Goal: Transaction & Acquisition: Purchase product/service

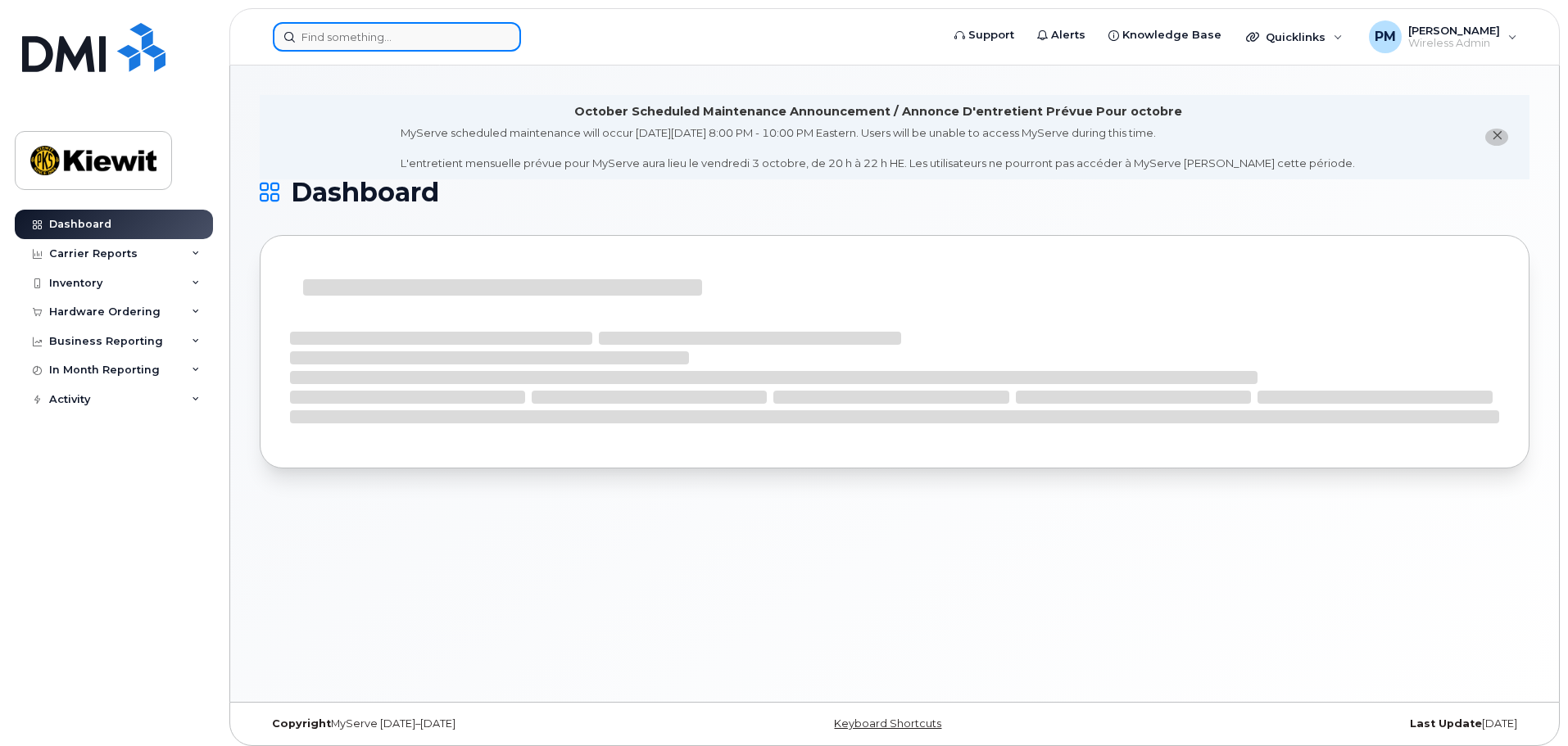
click at [364, 33] on input at bounding box center [397, 36] width 248 height 30
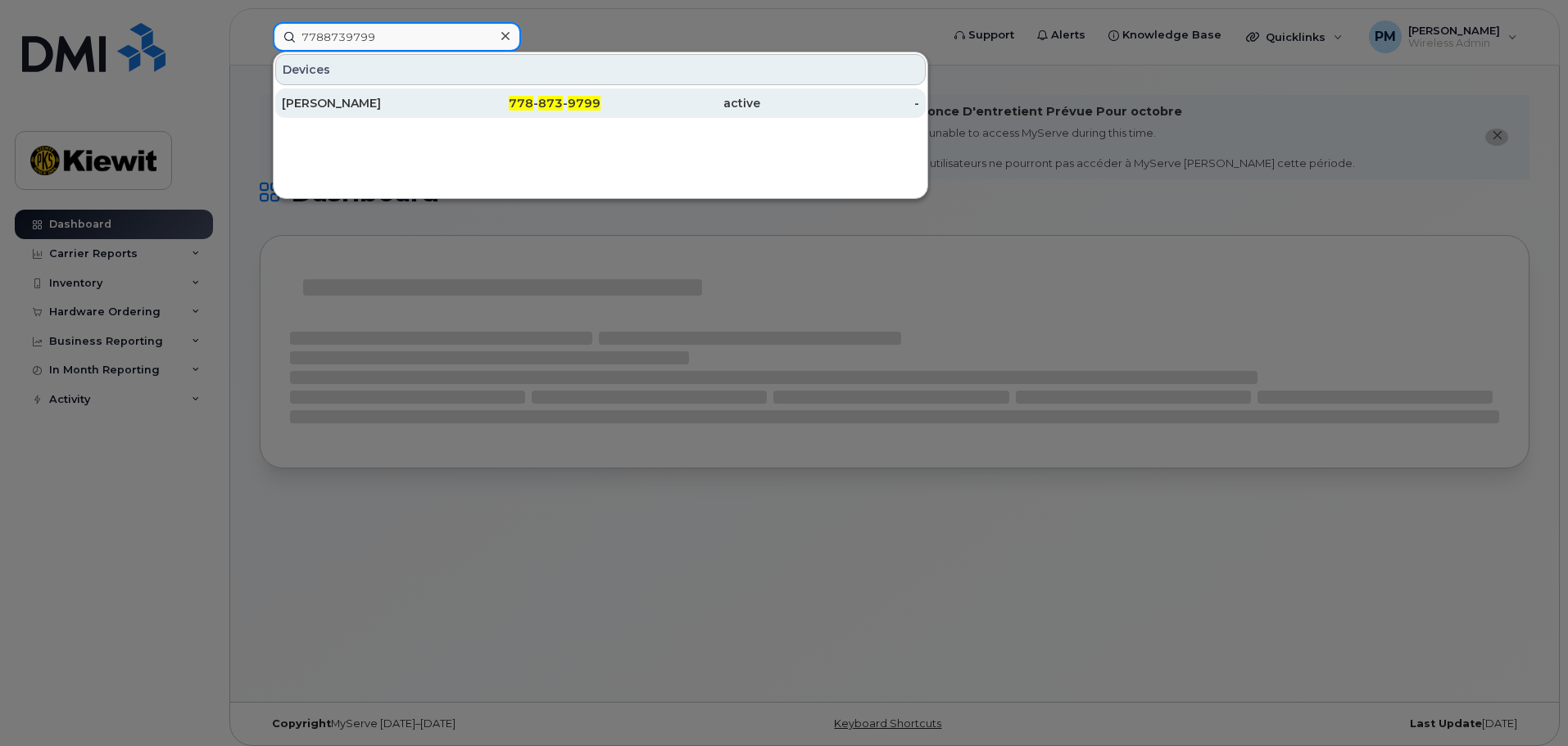
type input "7788739799"
click at [448, 106] on div "778 - 873 - 9799" at bounding box center [521, 103] width 159 height 16
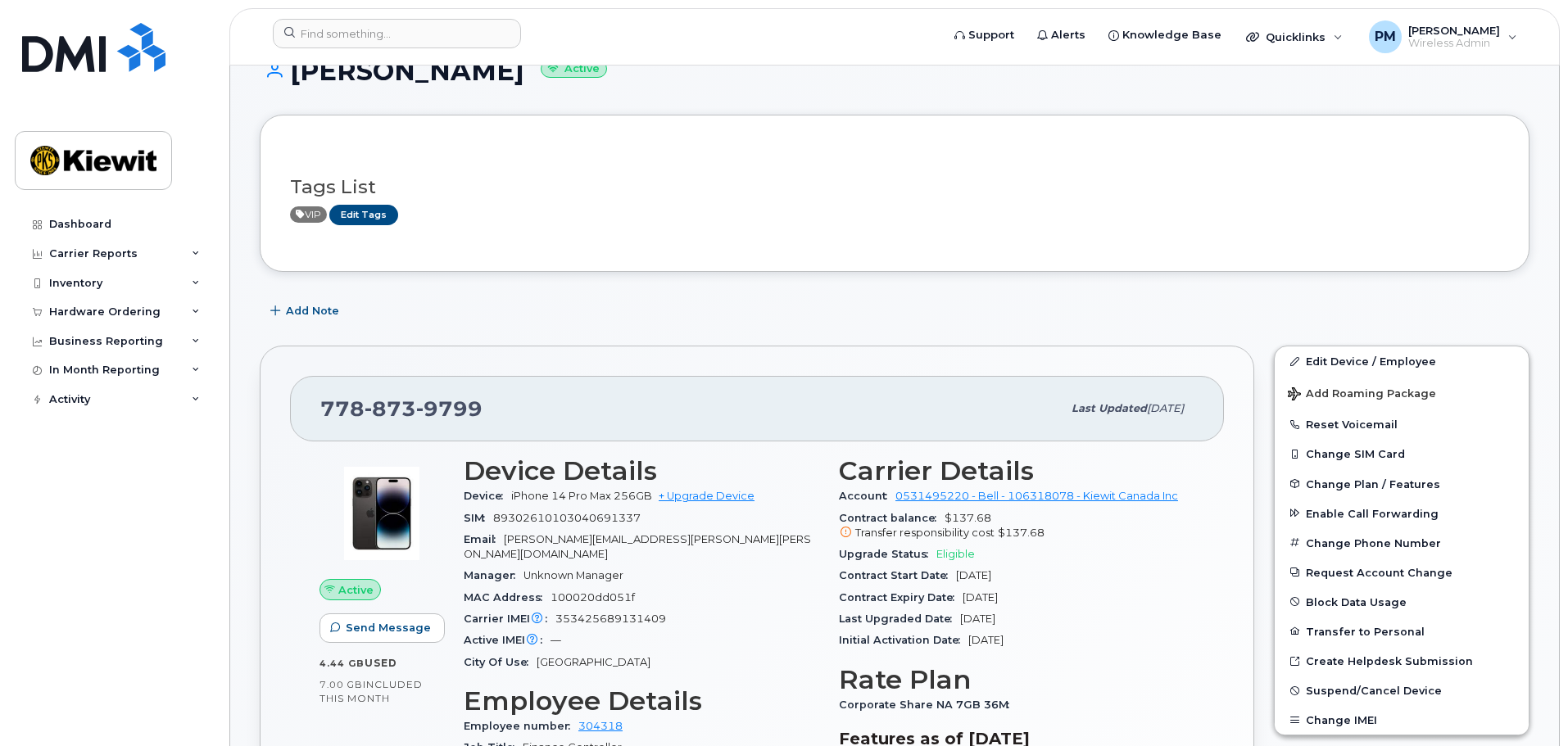
scroll to position [164, 0]
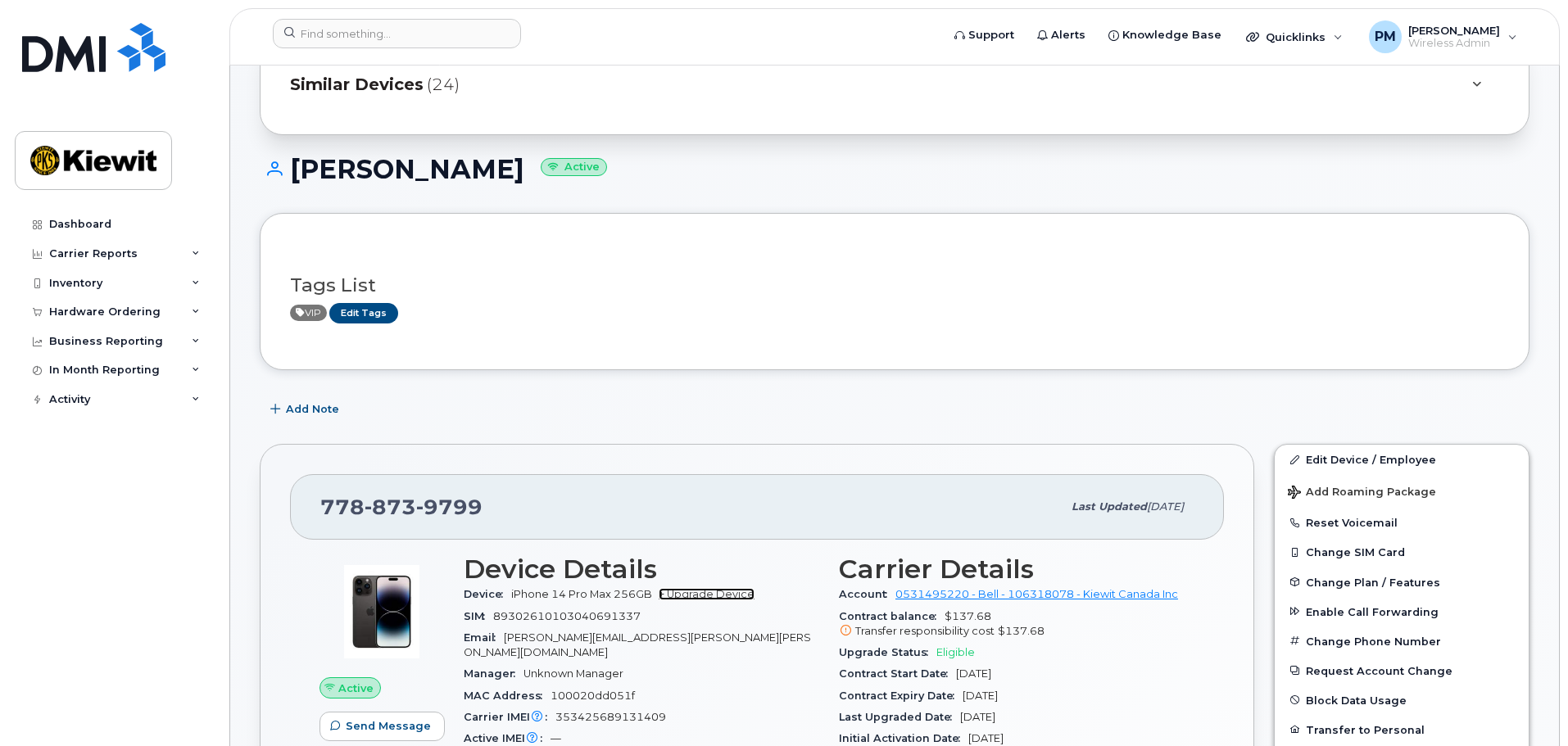
click at [716, 591] on link "+ Upgrade Device" at bounding box center [706, 593] width 95 height 12
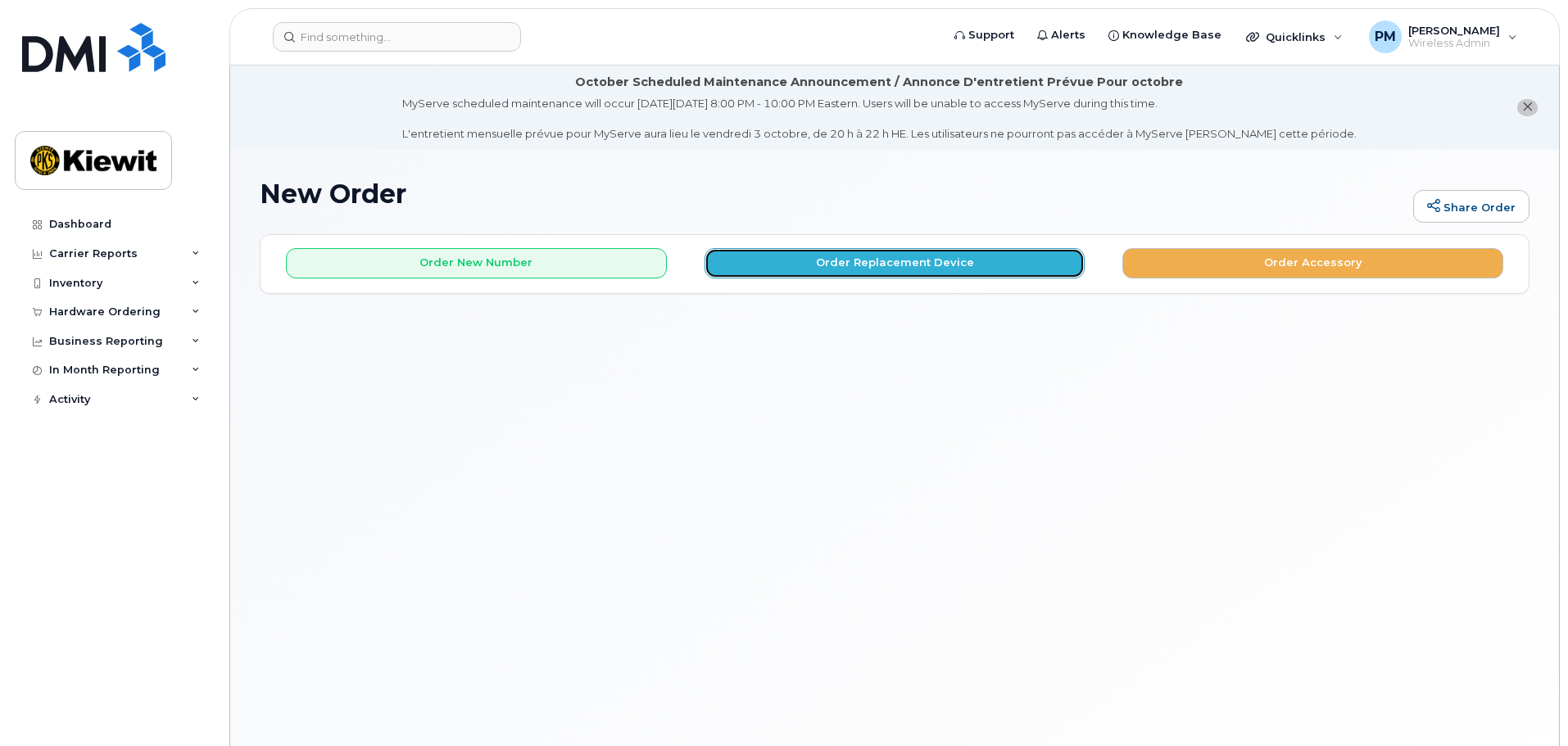
click at [963, 267] on button "Order Replacement Device" at bounding box center [894, 263] width 381 height 31
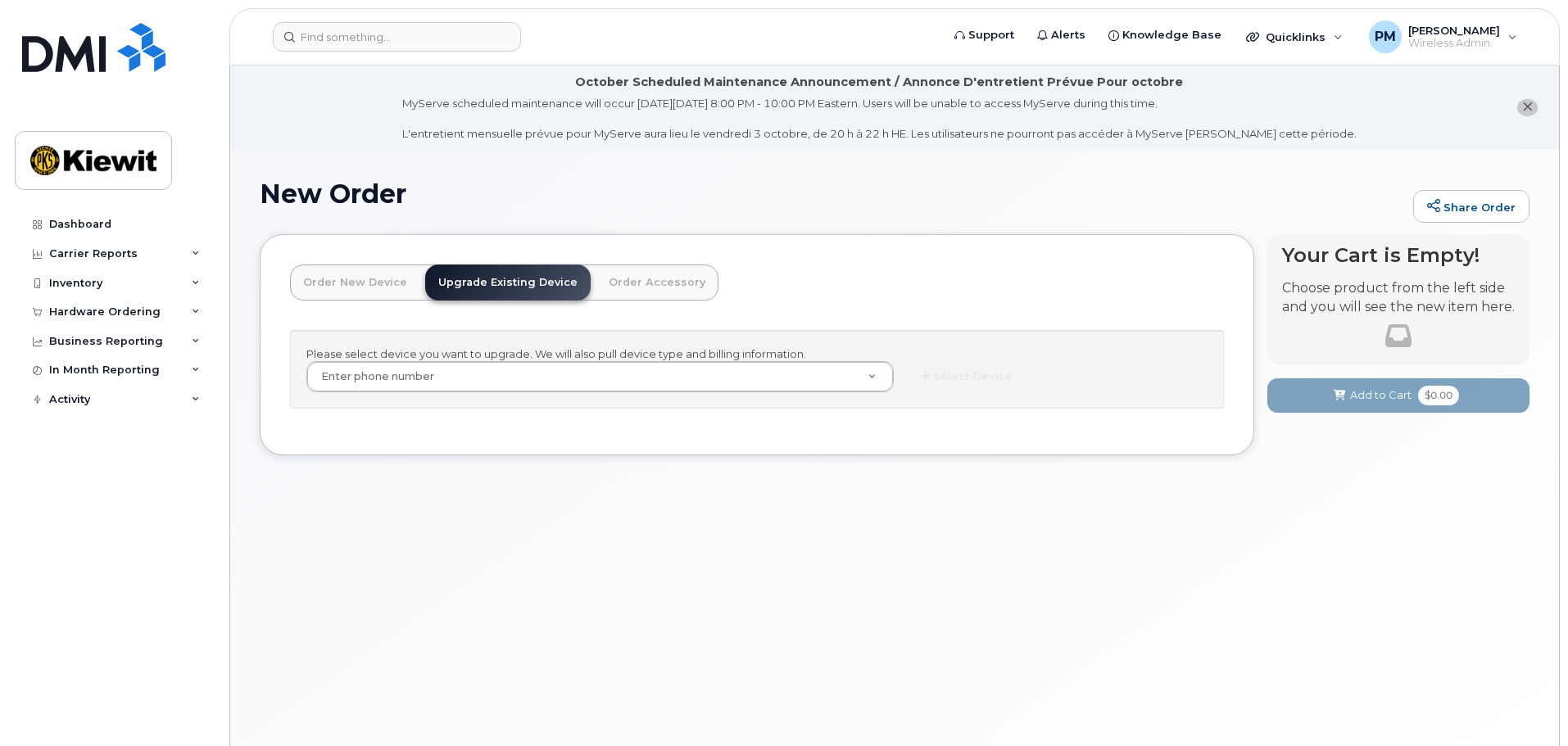
click at [366, 296] on link "Order New Device" at bounding box center [355, 282] width 130 height 36
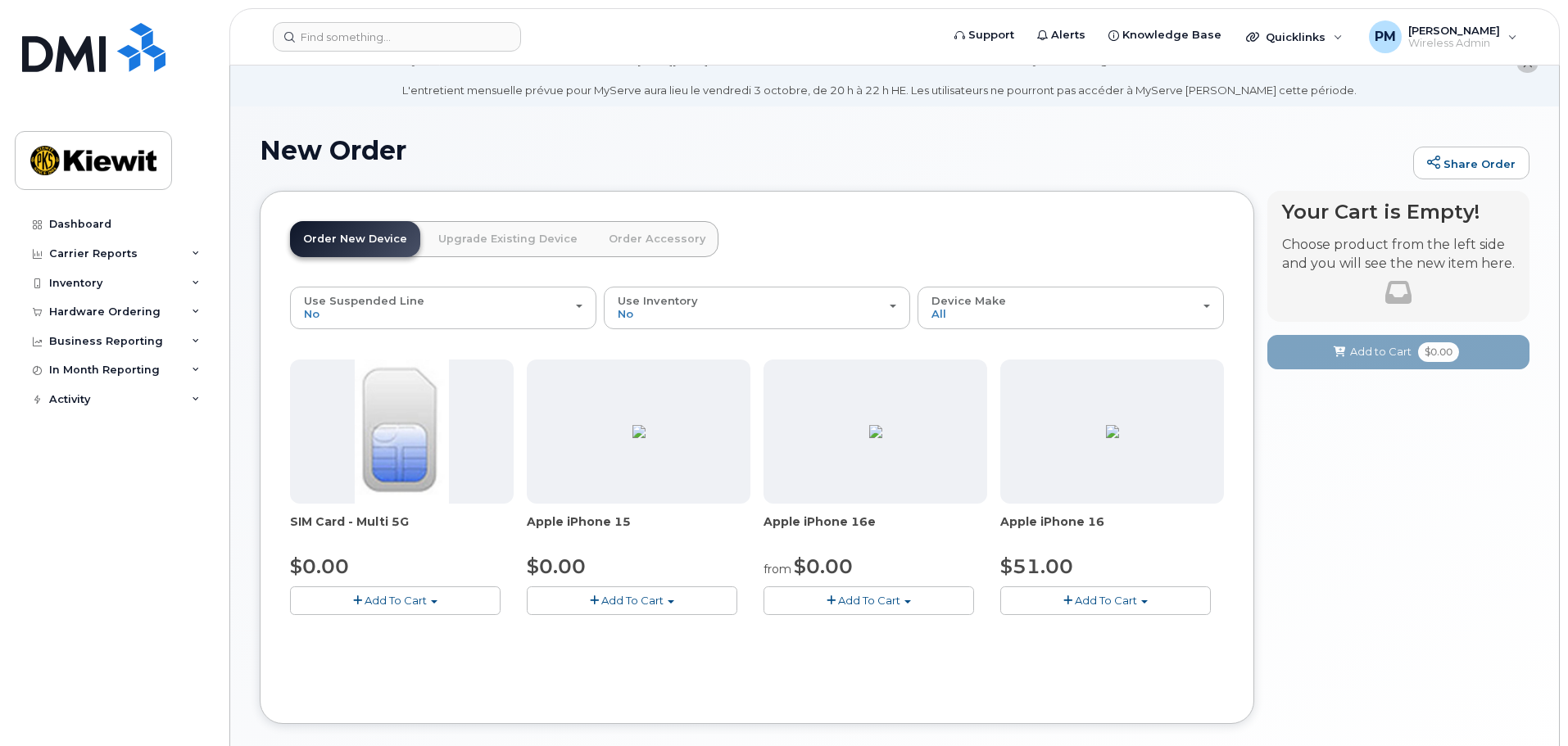
scroll to position [82, 0]
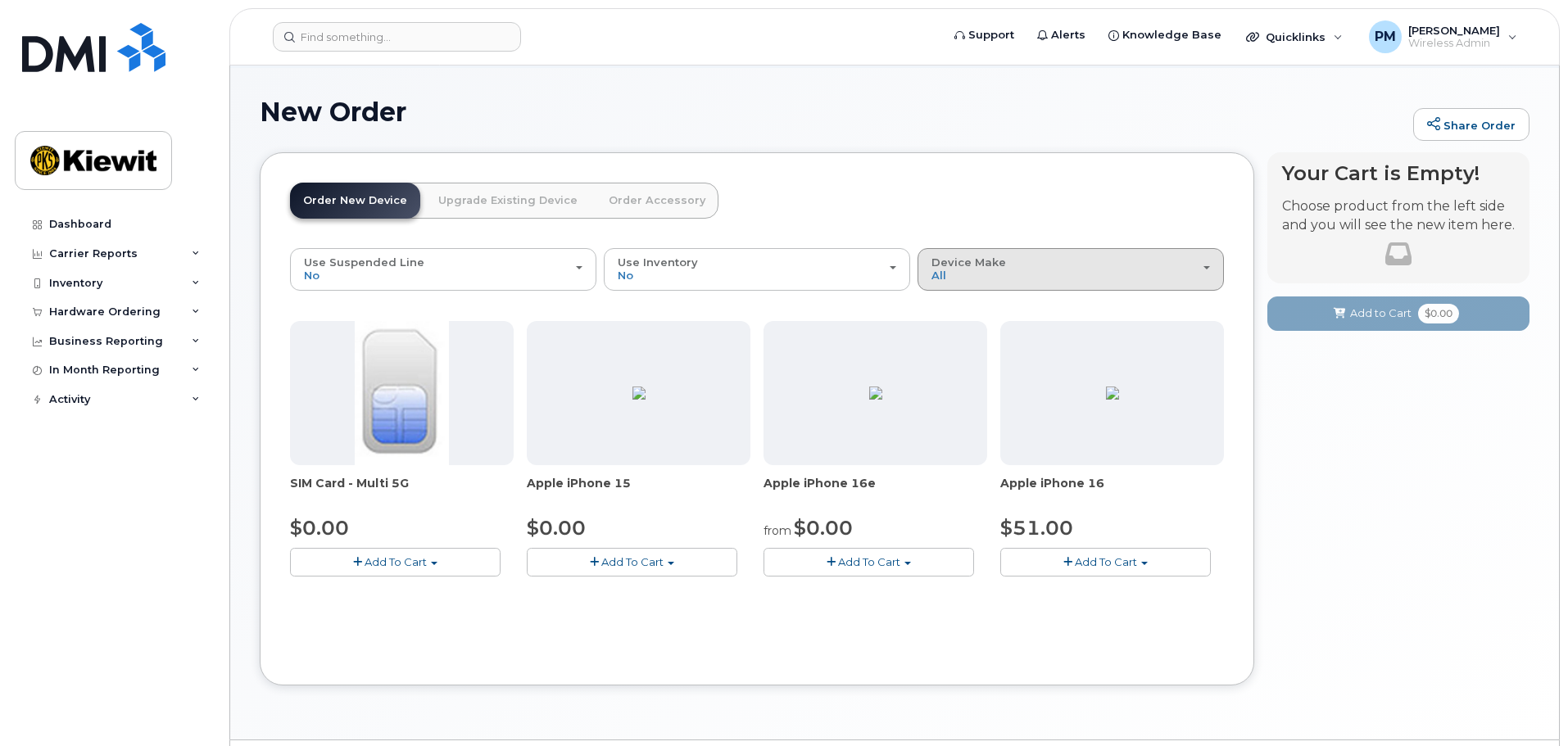
click at [1077, 277] on div "Device Make All iPhone" at bounding box center [1071, 269] width 279 height 26
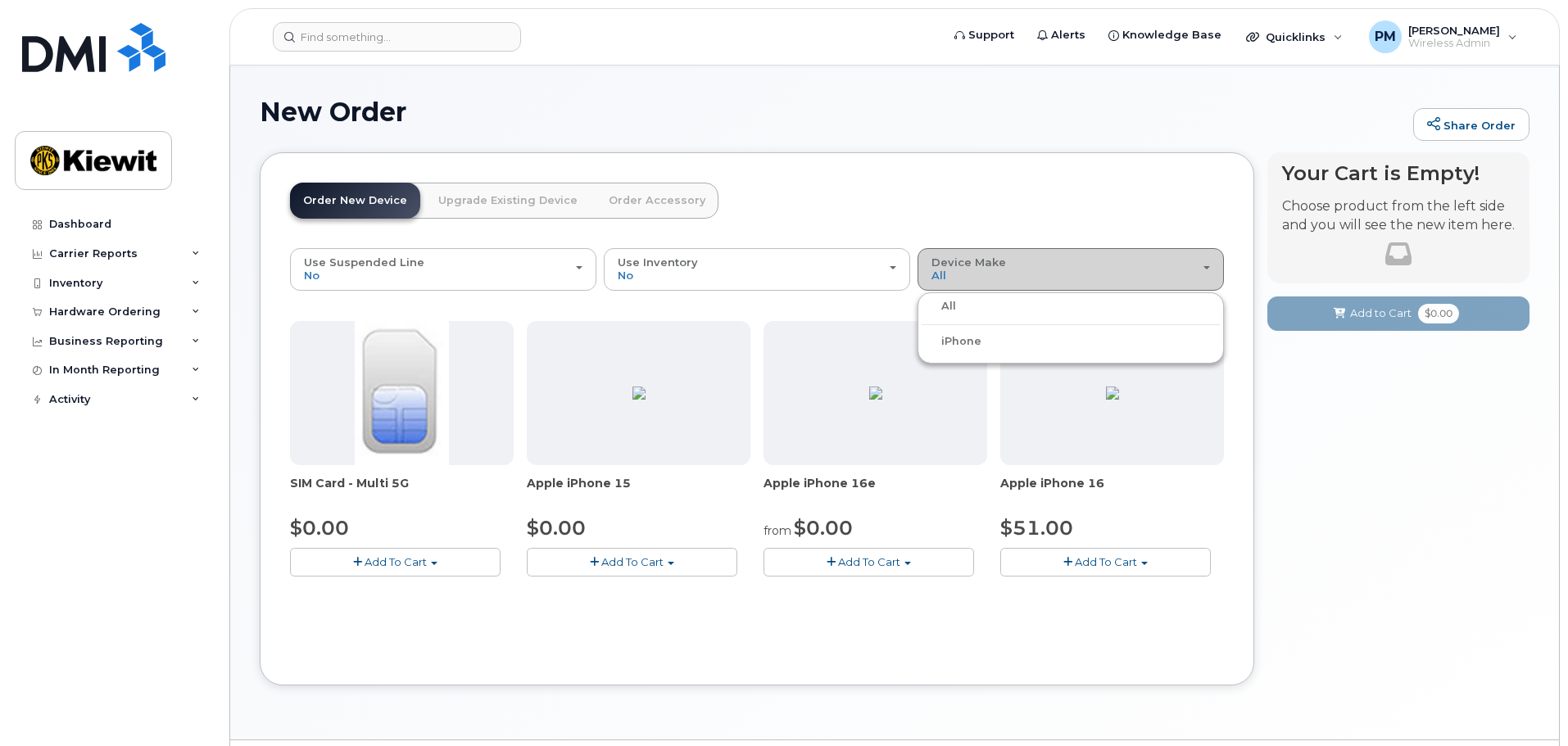
click at [1077, 277] on div "Device Make All iPhone" at bounding box center [1071, 269] width 279 height 26
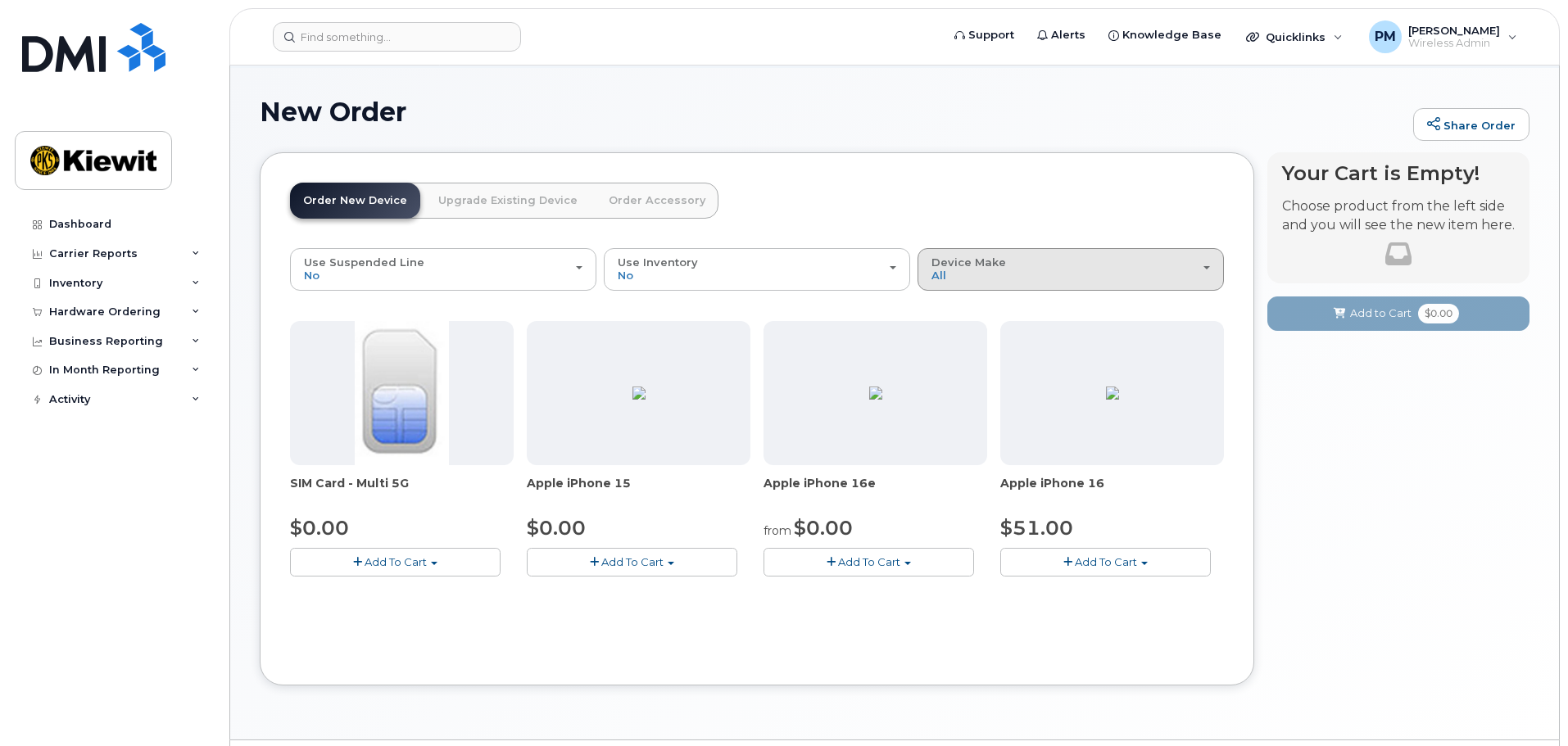
click at [1076, 277] on div "Device Make All iPhone" at bounding box center [1071, 269] width 279 height 26
click at [975, 318] on ul "All iPhone" at bounding box center [1070, 327] width 306 height 72
click at [975, 285] on button "Device Make All iPhone" at bounding box center [1070, 269] width 306 height 43
click at [956, 305] on div "All" at bounding box center [1070, 306] width 298 height 20
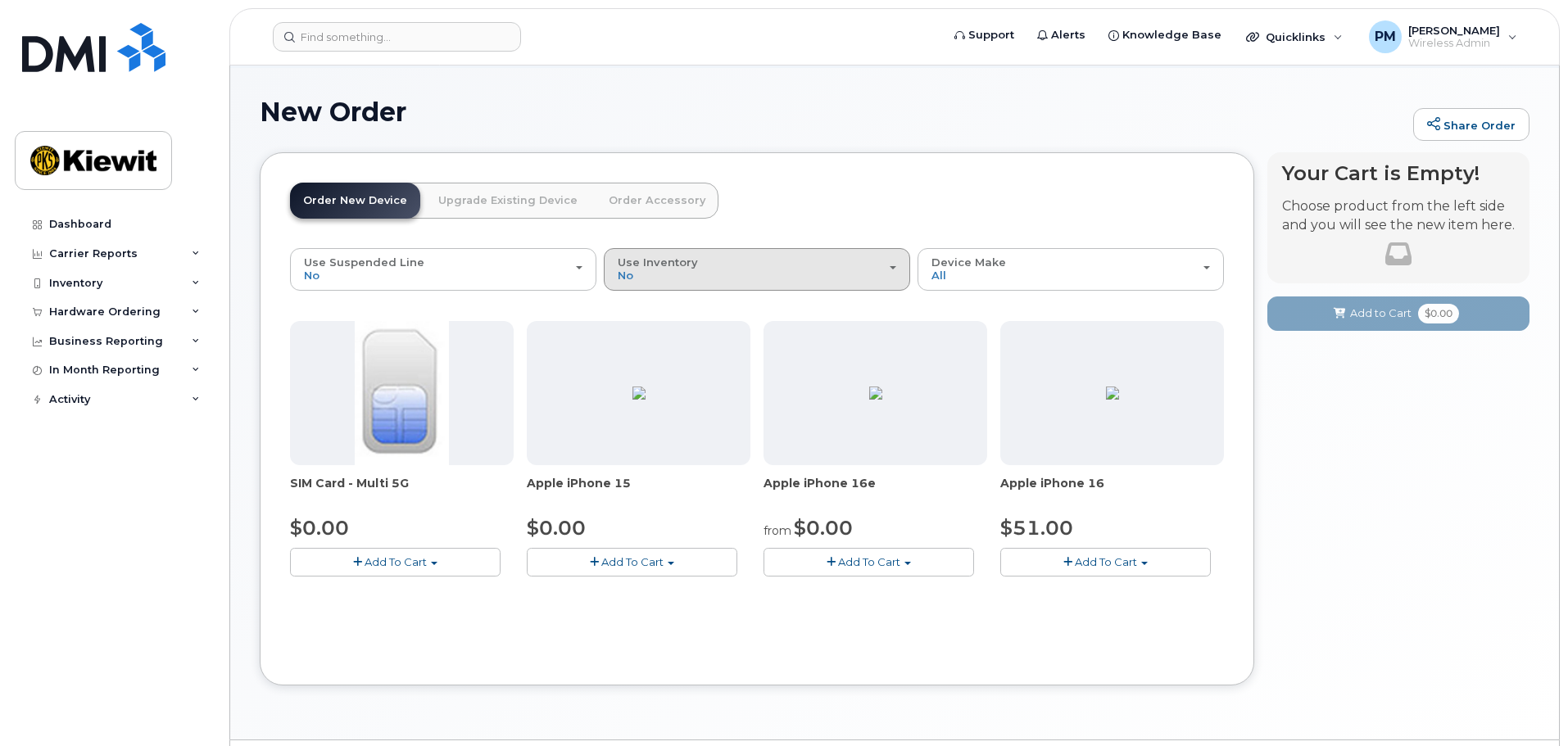
click at [690, 274] on div "Use Inventory No" at bounding box center [757, 269] width 279 height 26
click at [649, 335] on div "Yes" at bounding box center [757, 334] width 298 height 20
click at [652, 280] on div "Use Inventory No" at bounding box center [757, 269] width 279 height 26
click at [638, 324] on label "Yes" at bounding box center [627, 334] width 39 height 20
click at [0, 0] on input "Yes" at bounding box center [0, 0] width 0 height 0
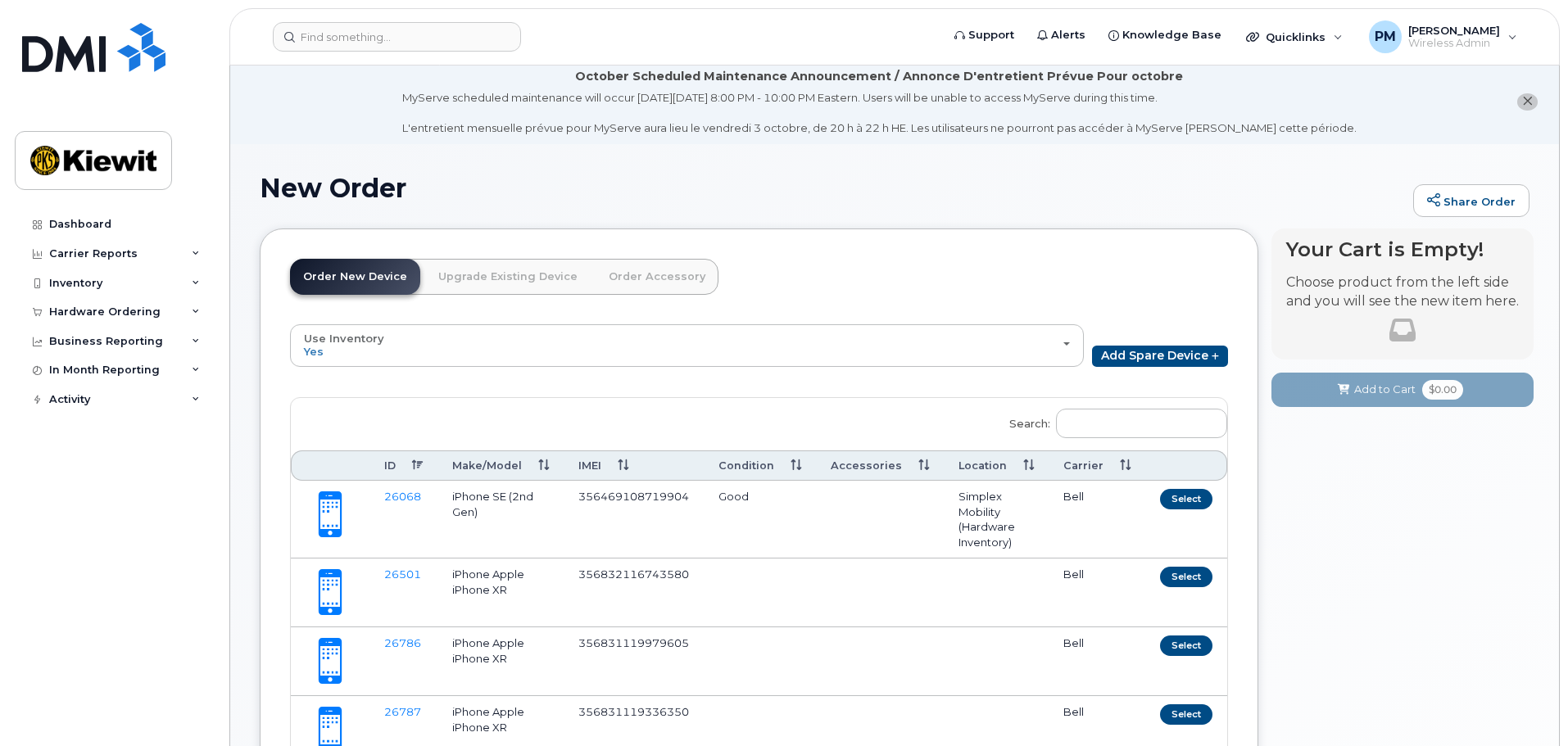
scroll to position [0, 0]
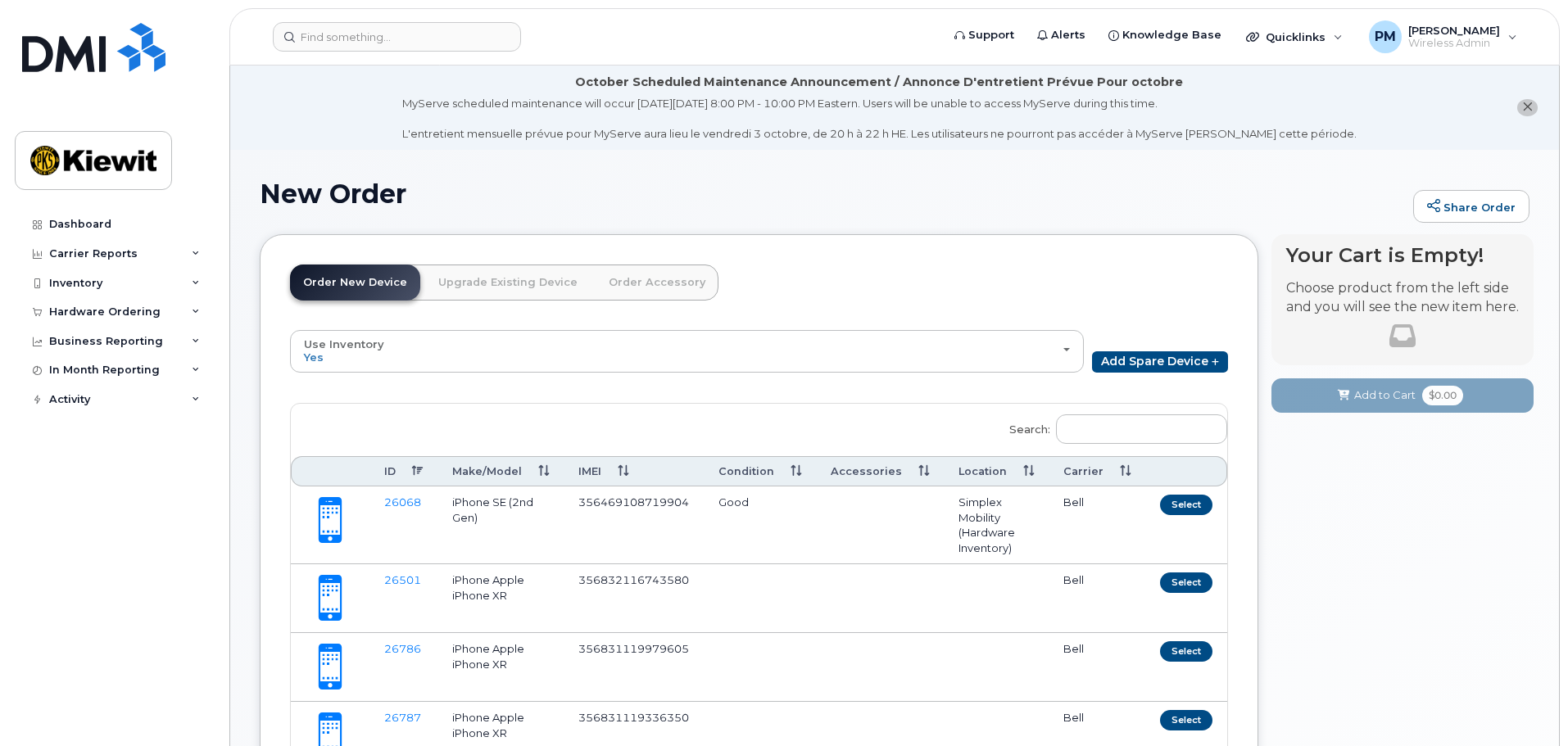
click at [468, 275] on link "Upgrade Existing Device" at bounding box center [507, 282] width 165 height 36
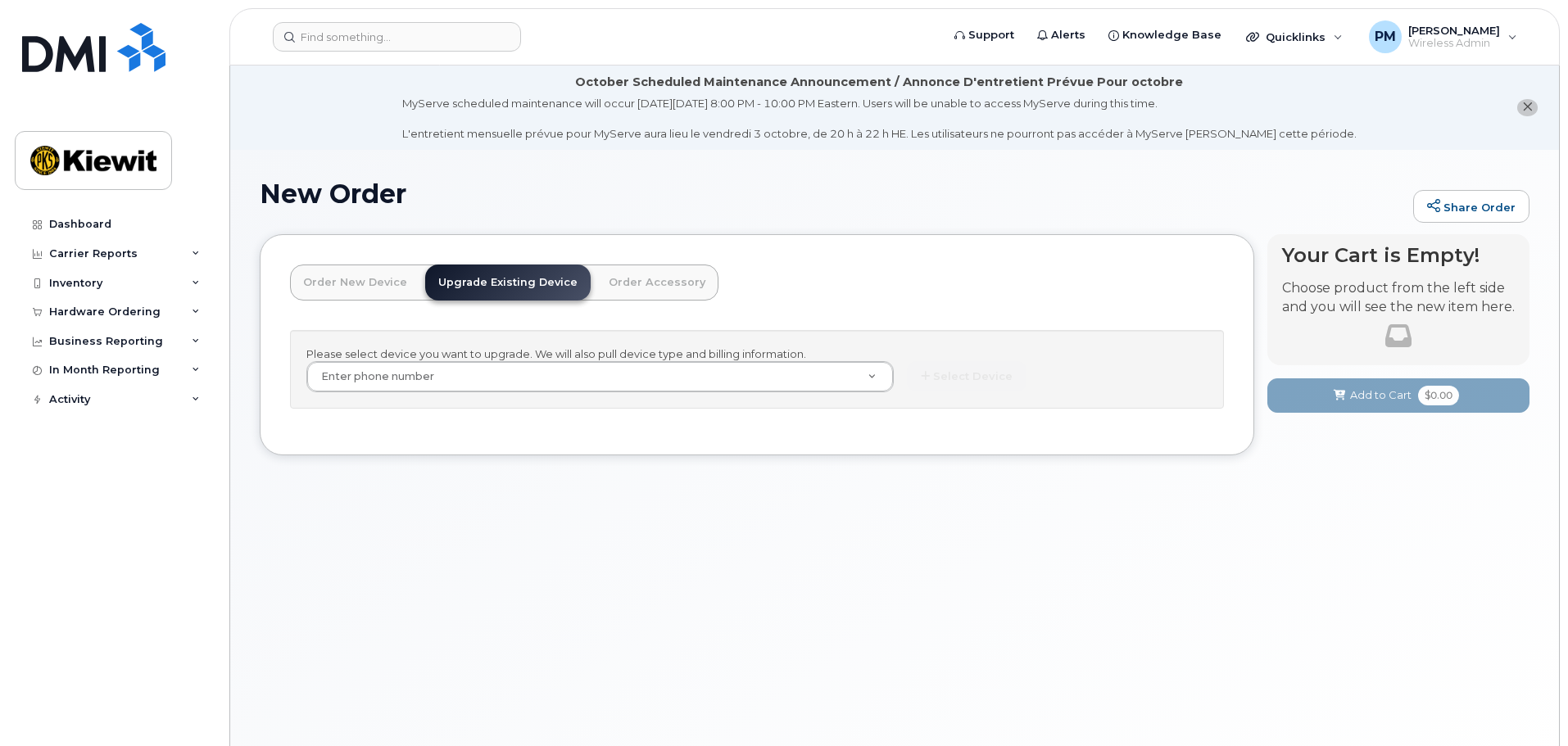
click at [346, 292] on link "Order New Device" at bounding box center [355, 282] width 130 height 36
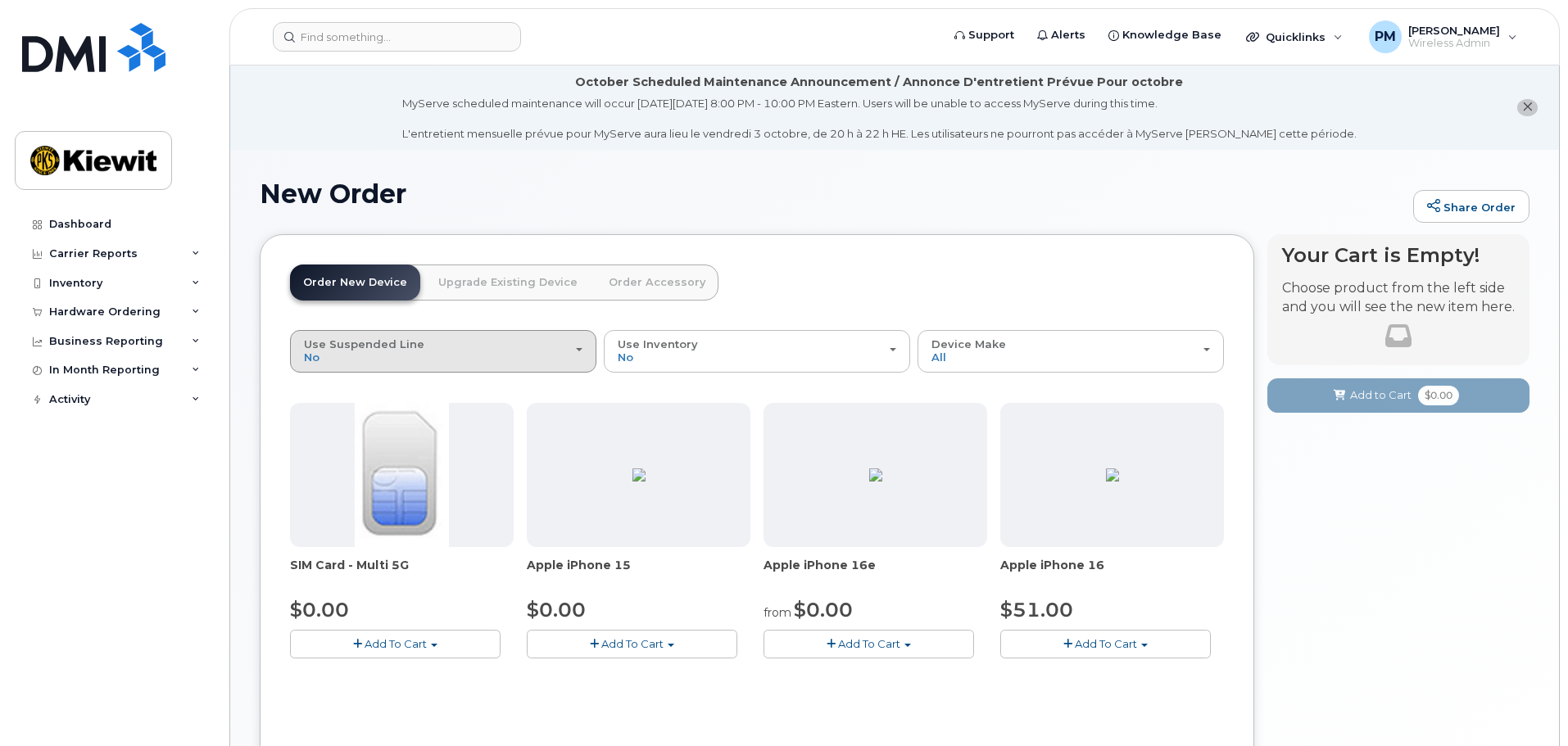
click at [502, 352] on div "Use Suspended Line No" at bounding box center [443, 350] width 279 height 26
click at [314, 413] on label "change Yes" at bounding box center [313, 416] width 39 height 20
click at [0, 0] on input "change Yes" at bounding box center [0, 0] width 0 height 0
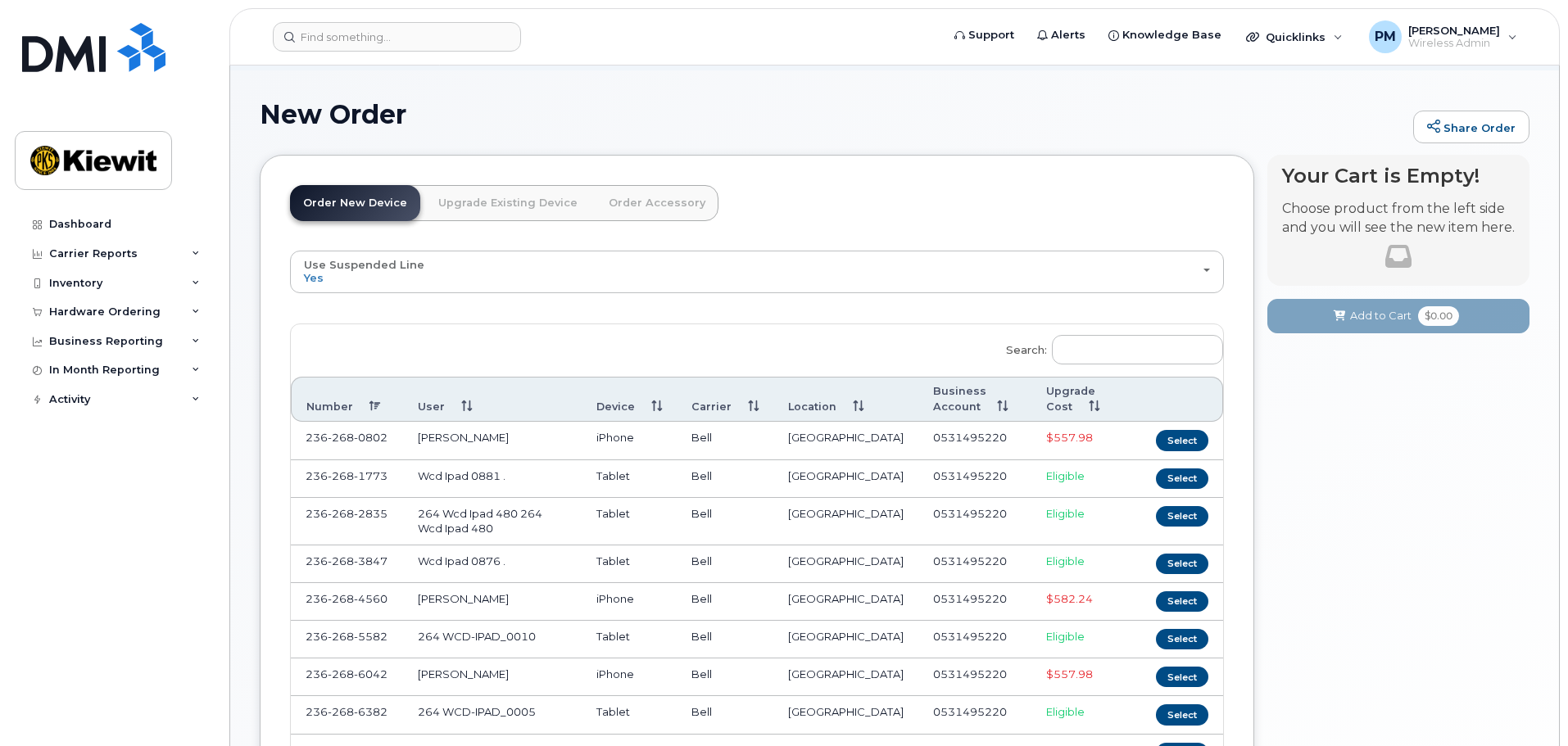
scroll to position [82, 0]
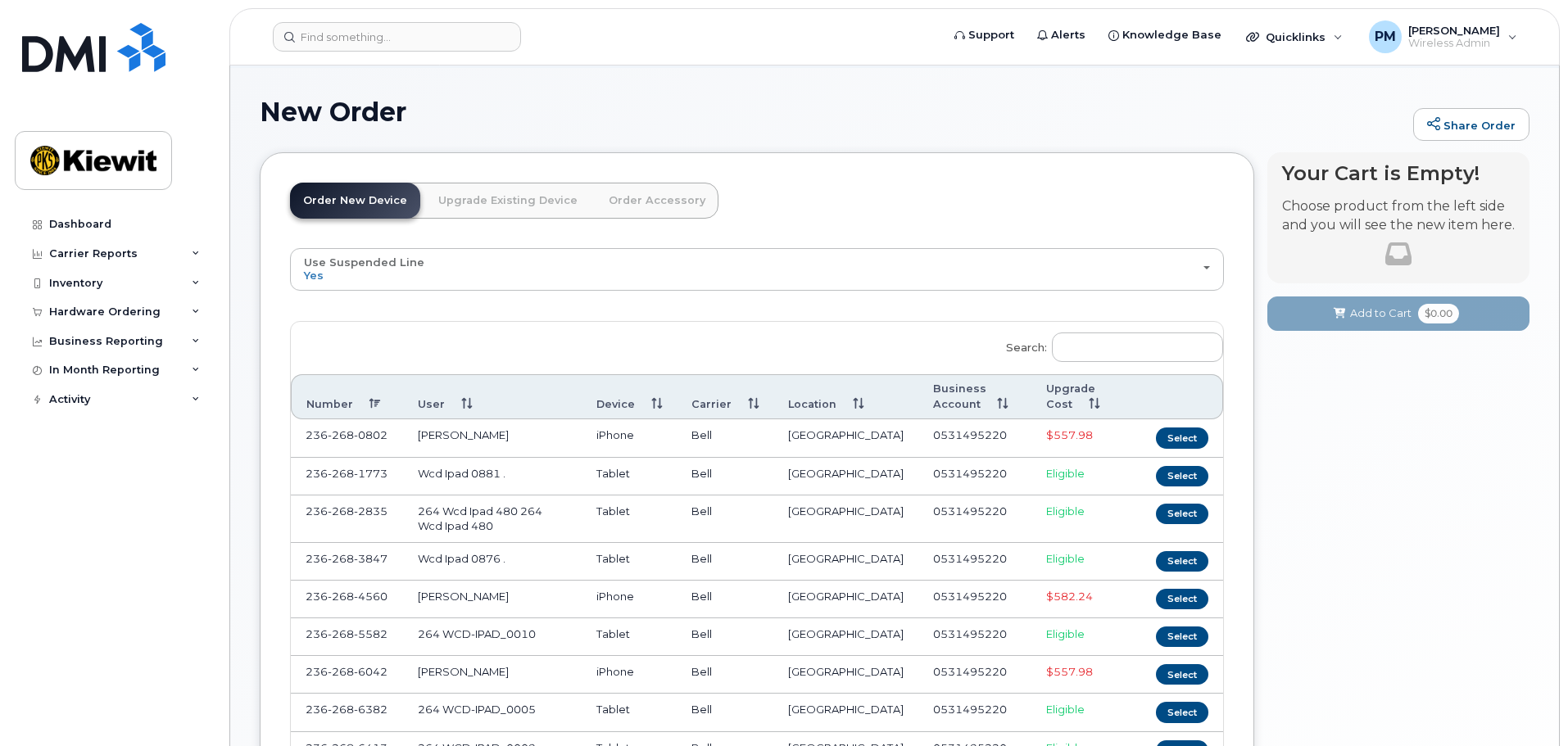
click at [650, 194] on link "Order Accessory" at bounding box center [657, 200] width 123 height 36
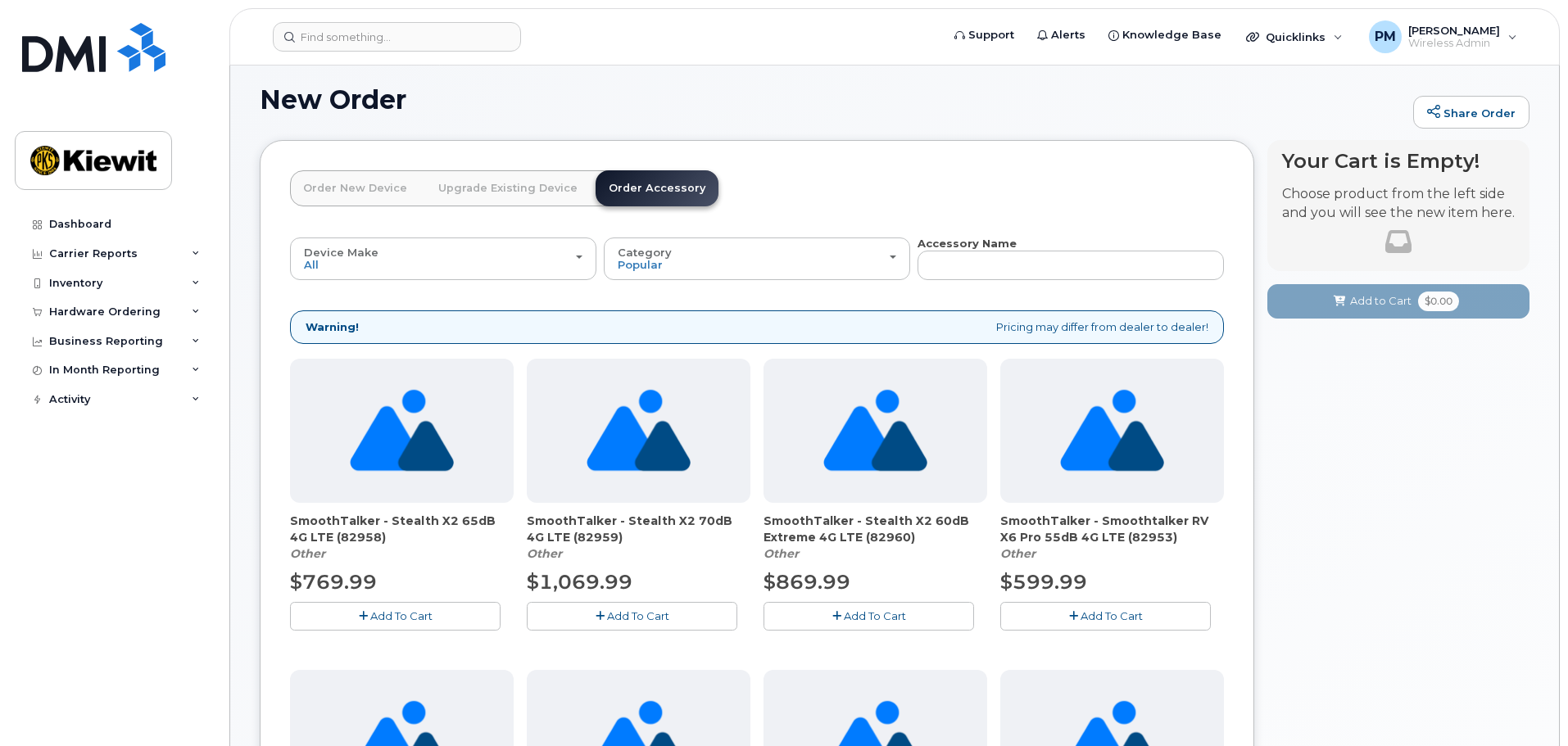
scroll to position [0, 0]
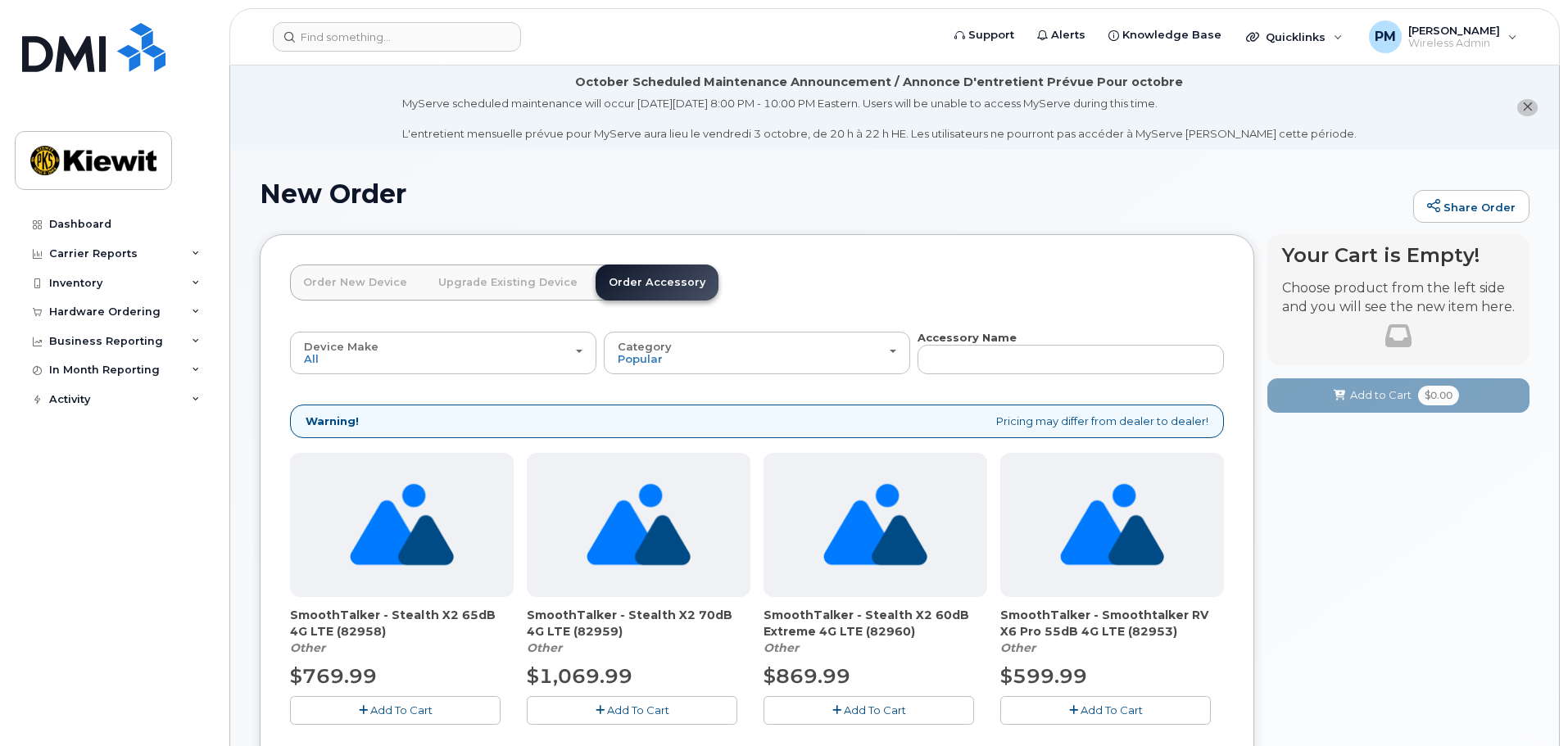
click at [528, 264] on link "Upgrade Existing Device" at bounding box center [507, 282] width 165 height 36
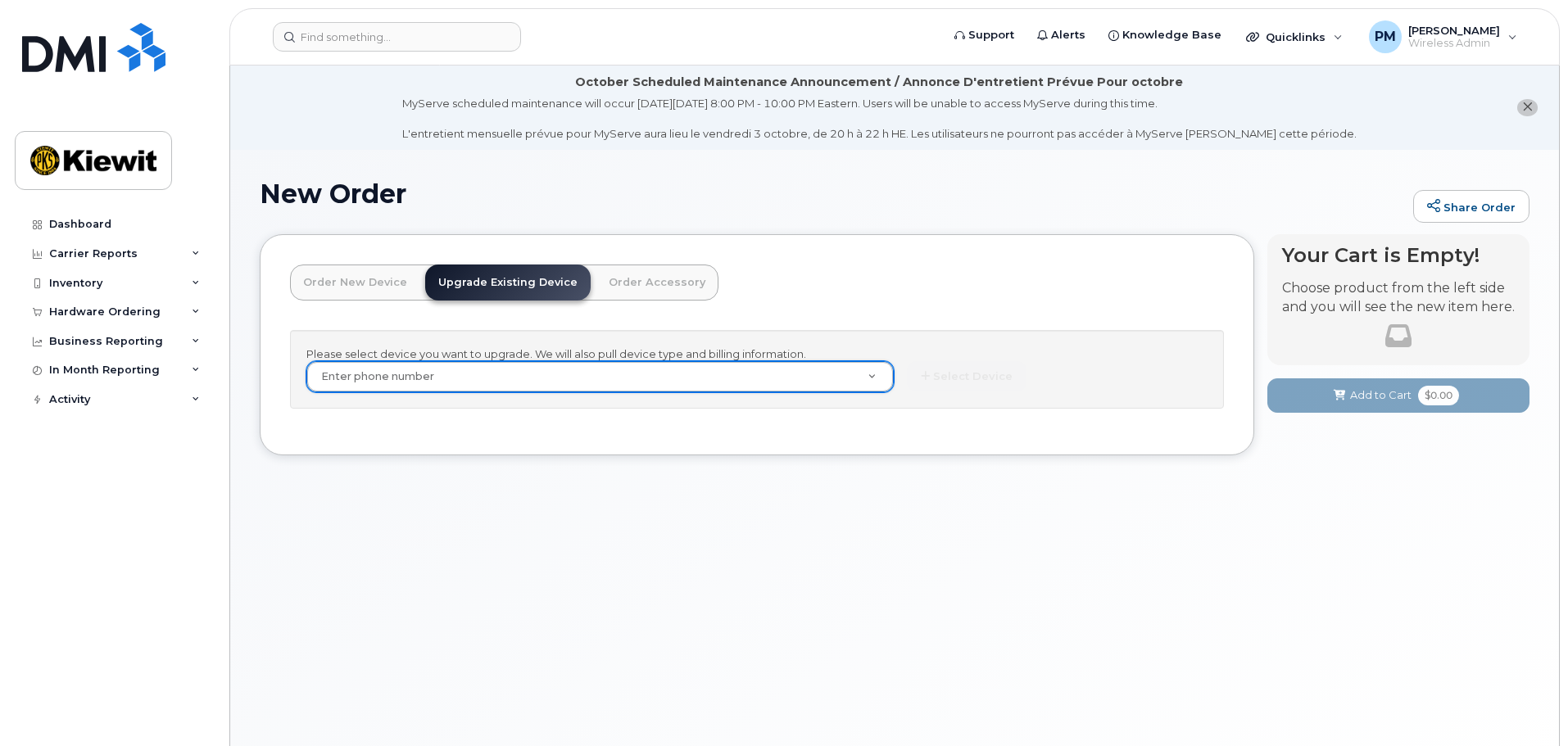
click at [387, 300] on link "Order New Device" at bounding box center [355, 282] width 130 height 36
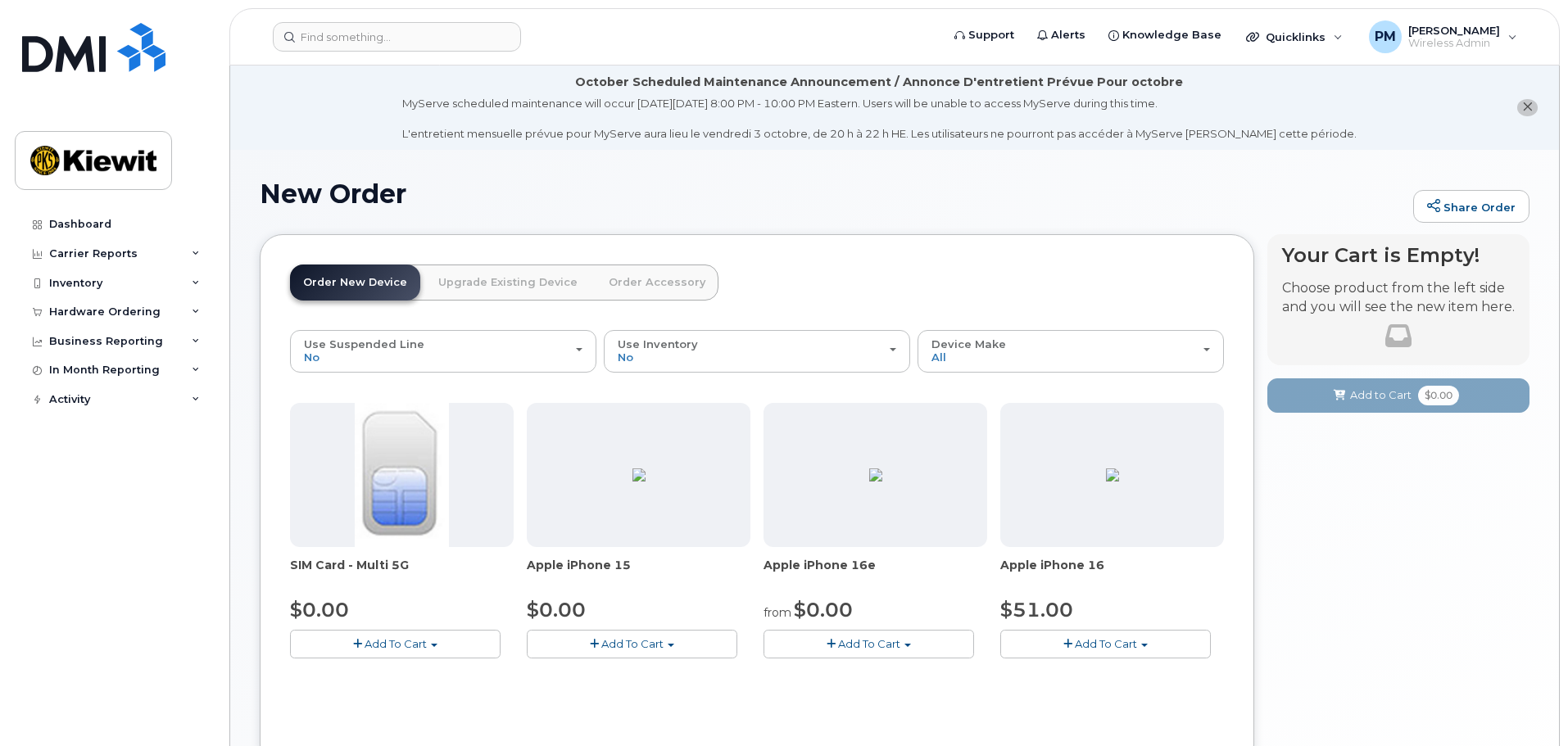
click at [493, 282] on link "Upgrade Existing Device" at bounding box center [507, 282] width 165 height 36
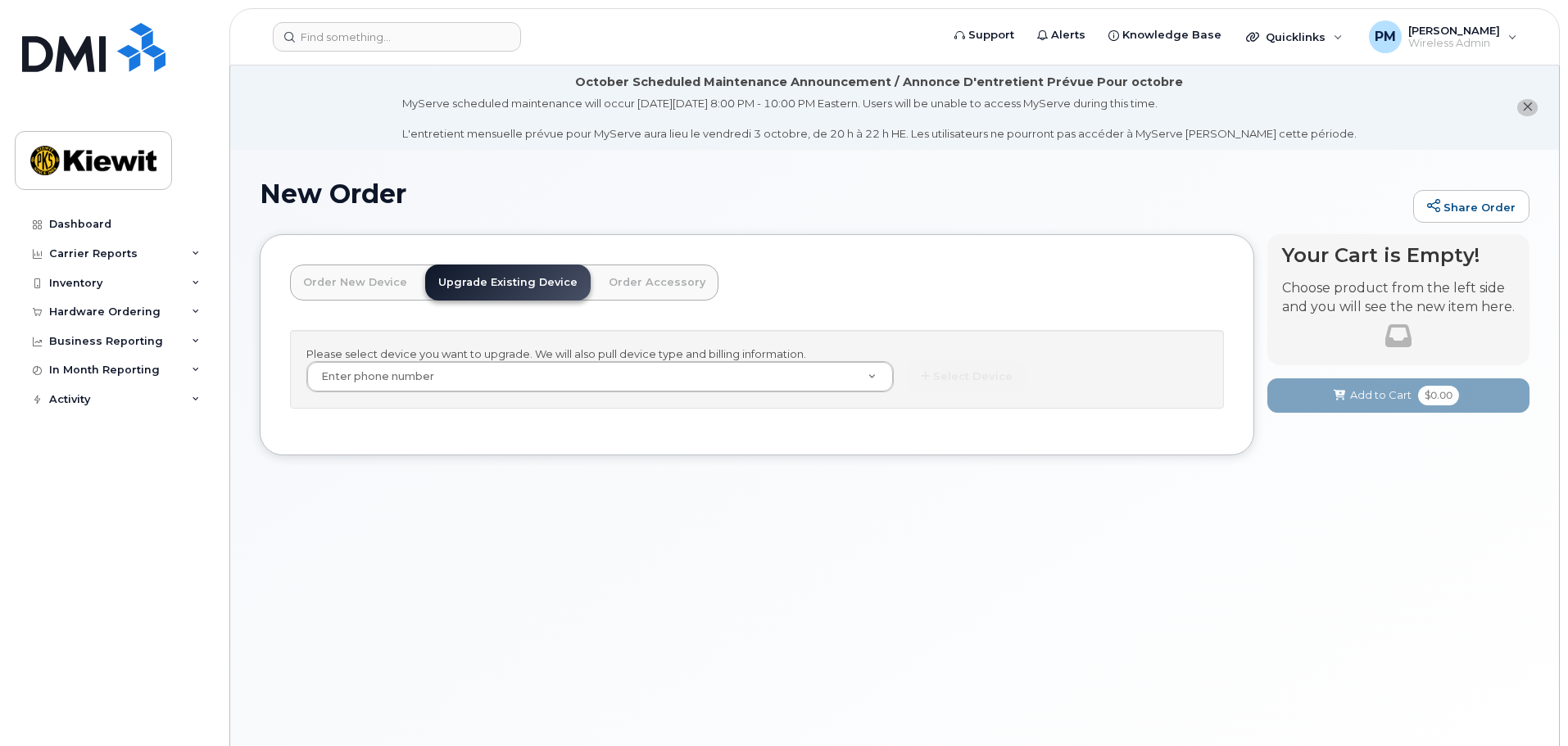
click at [393, 292] on link "Order New Device" at bounding box center [355, 282] width 130 height 36
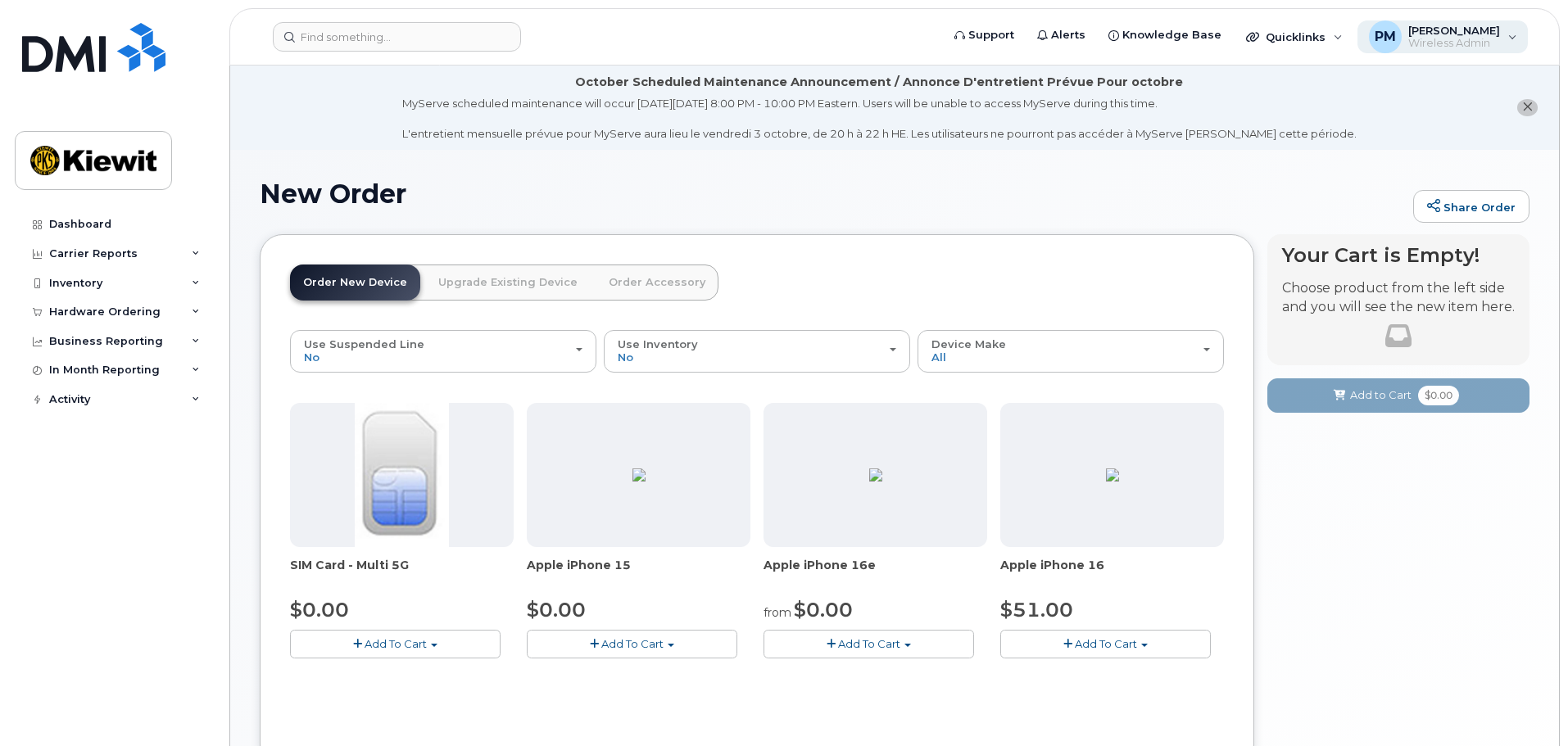
click at [1450, 34] on span "[PERSON_NAME]" at bounding box center [1453, 31] width 92 height 13
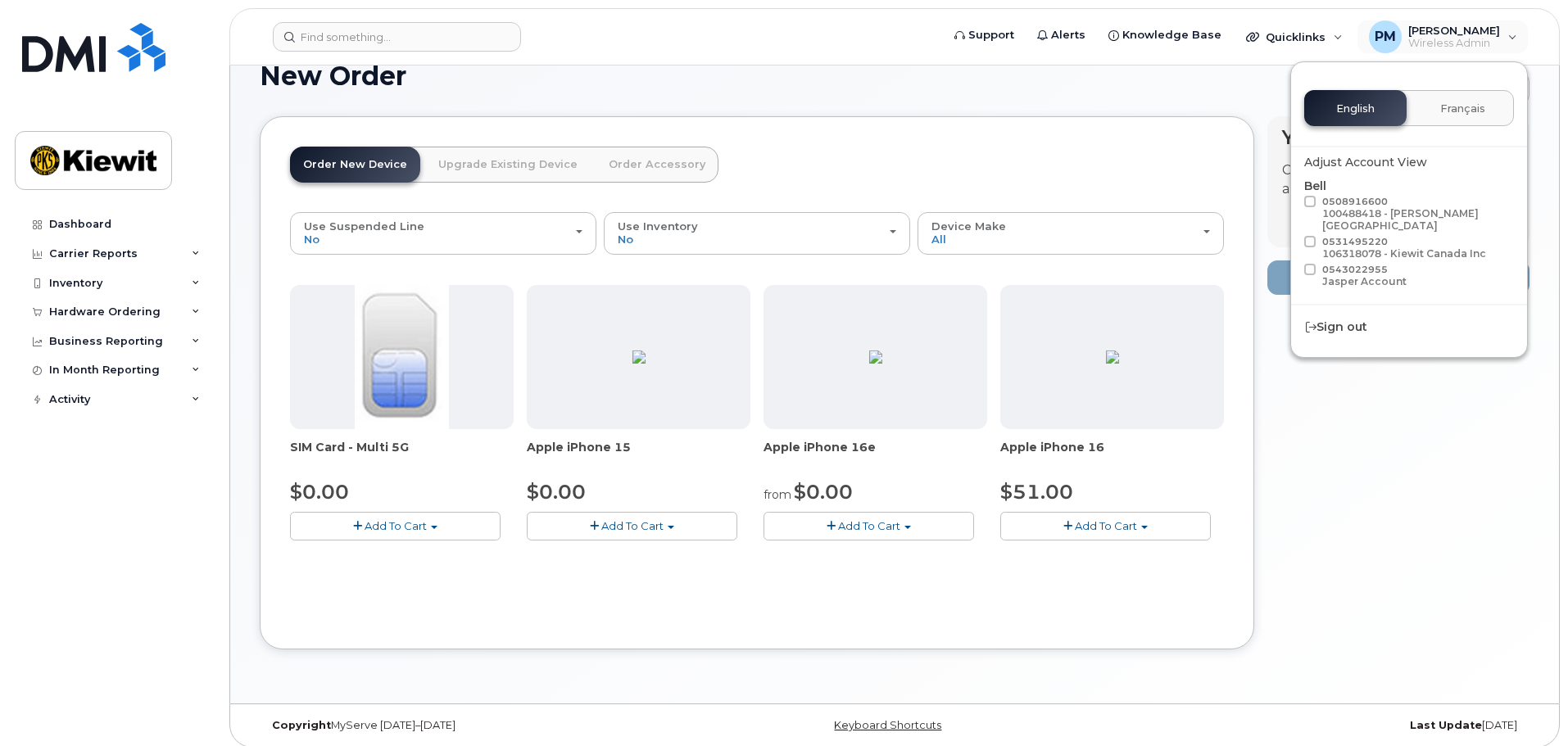
scroll to position [128, 0]
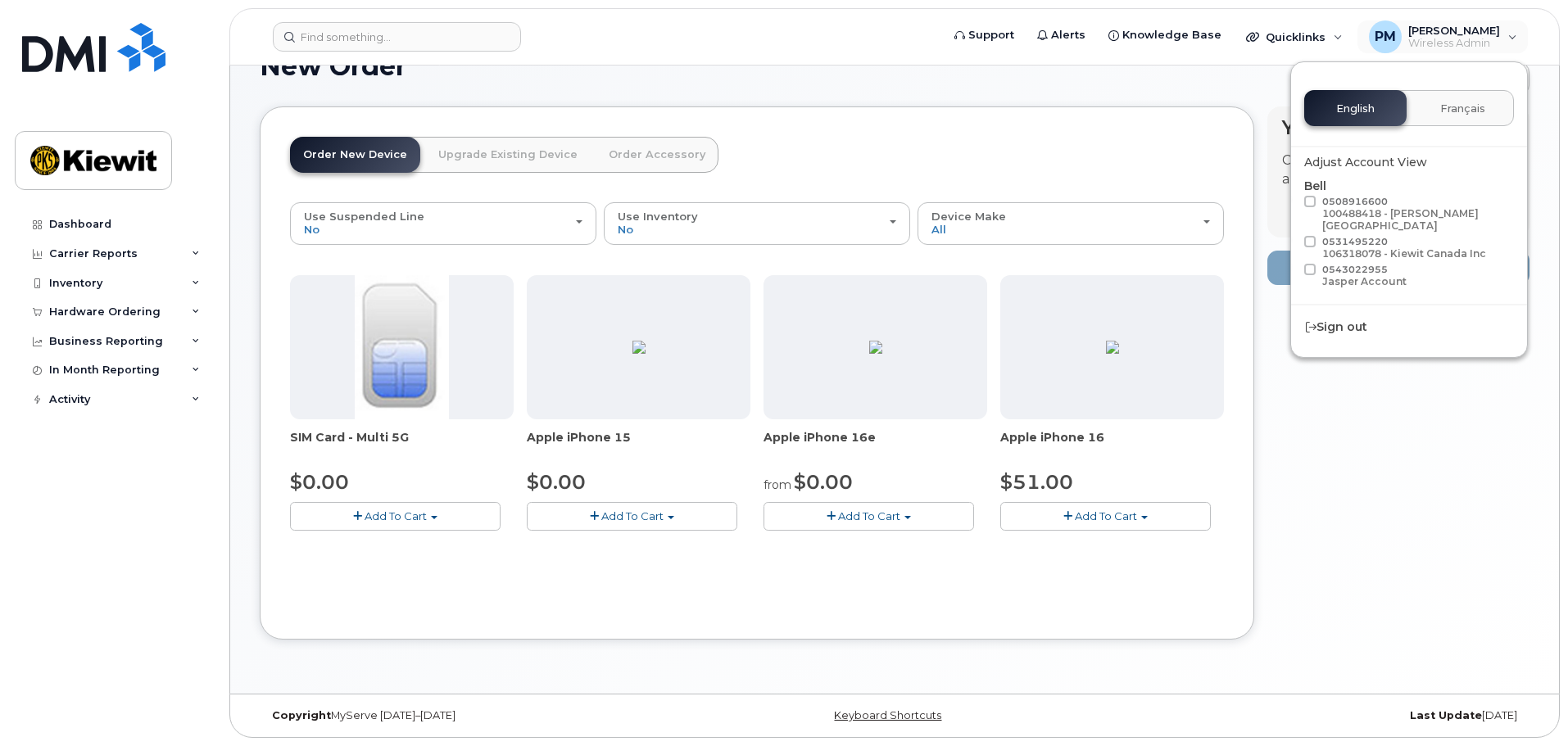
click at [1384, 561] on div "Your Cart is Empty! Choose product from the left side and you will see the new …" at bounding box center [1398, 385] width 262 height 558
